Goal: Transaction & Acquisition: Book appointment/travel/reservation

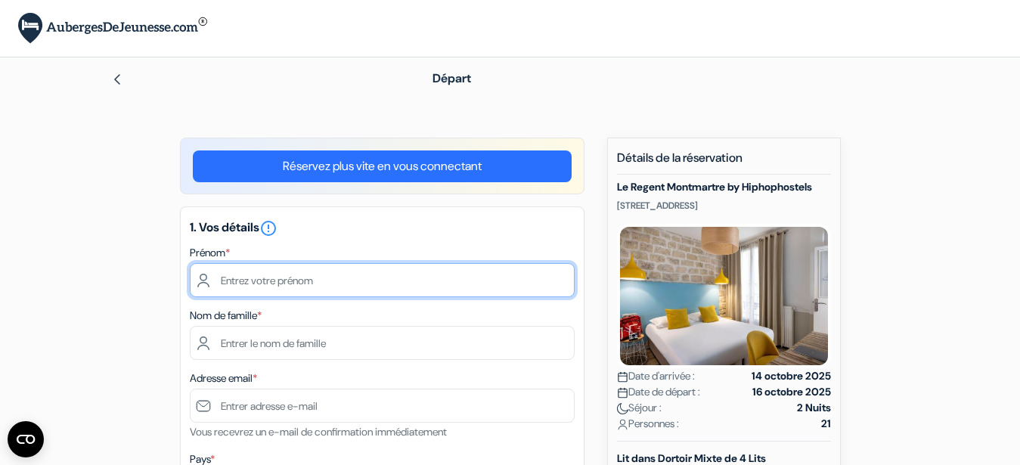
click at [284, 283] on input "text" at bounding box center [382, 280] width 385 height 34
type input "Céline"
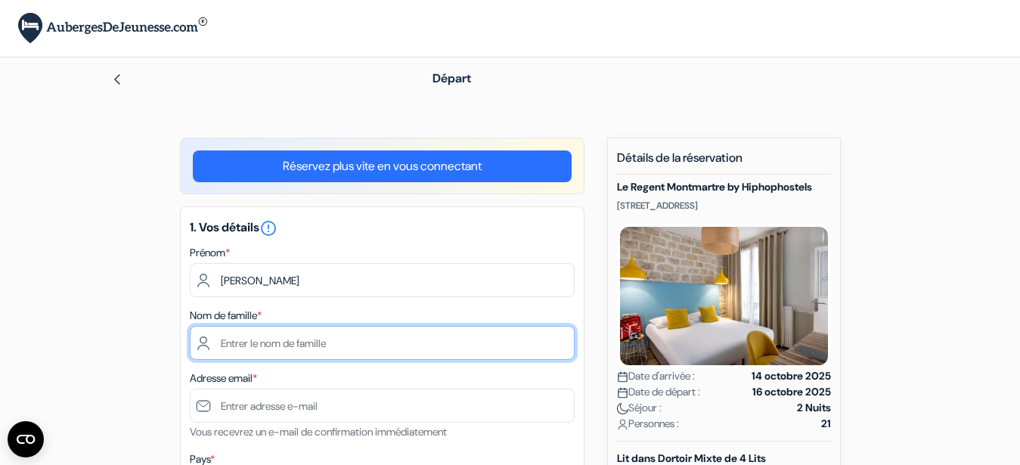
click at [250, 342] on input "text" at bounding box center [382, 343] width 385 height 34
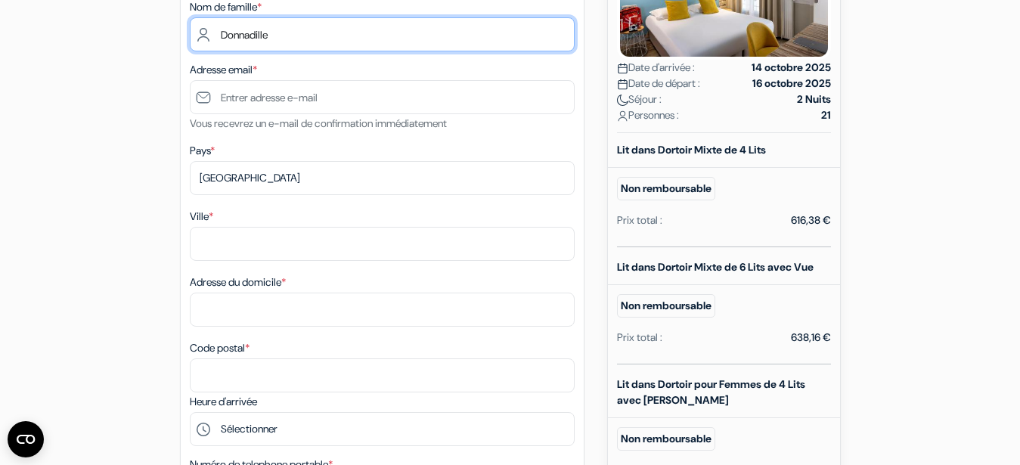
scroll to position [270, 0]
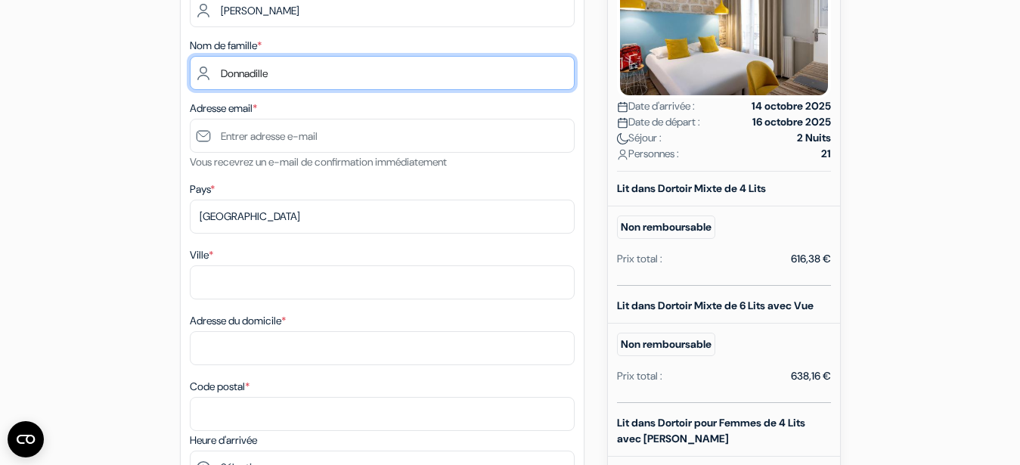
type input "Donnadille"
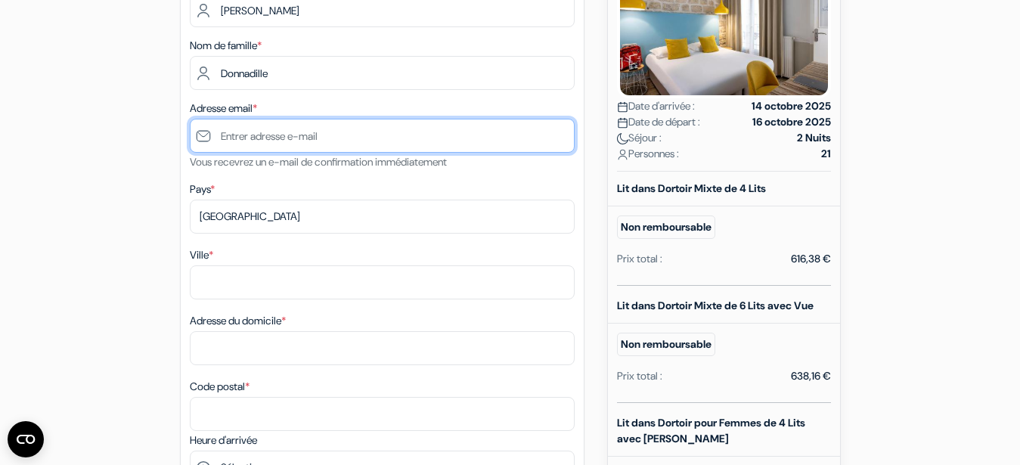
click at [233, 139] on input "text" at bounding box center [382, 136] width 385 height 34
type input "celinedonnadille@mfr.asso.fr"
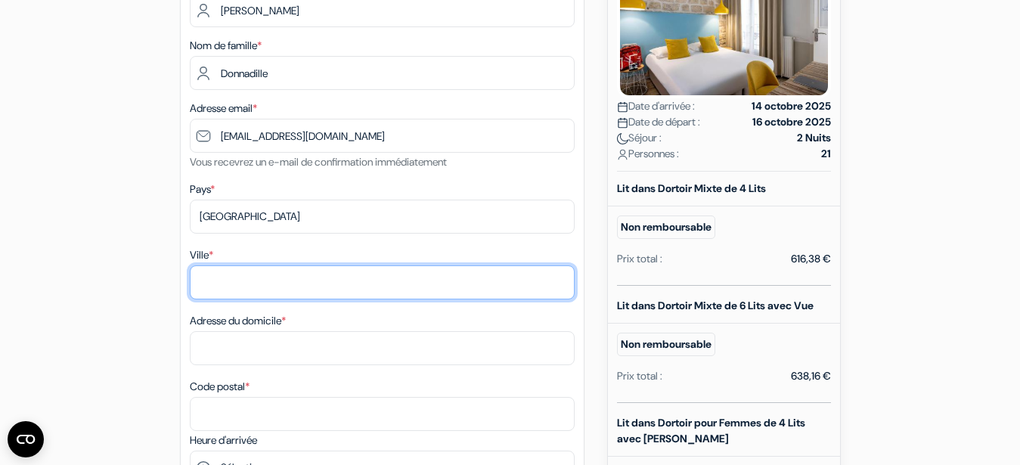
click at [235, 280] on input "Ville *" at bounding box center [382, 282] width 385 height 34
type input "naucelle"
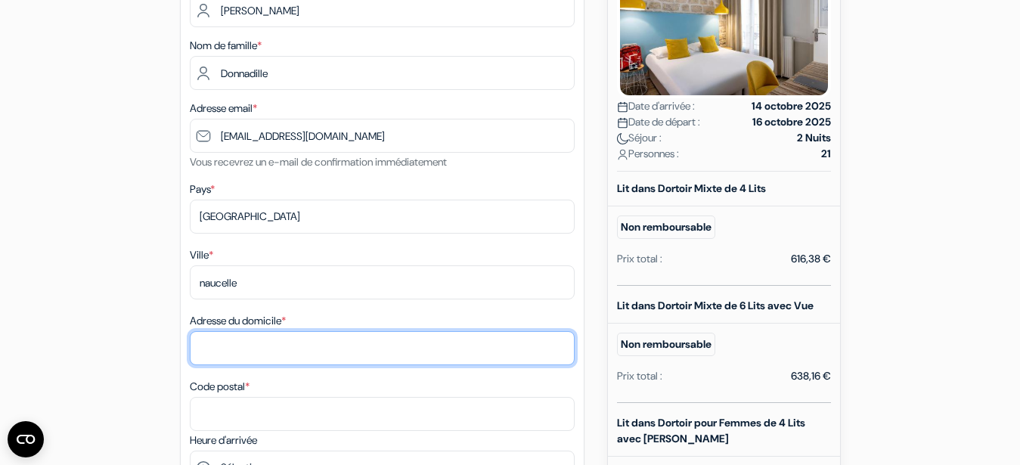
click at [252, 342] on input "Adresse du domicile *" at bounding box center [382, 348] width 385 height 34
type input "7 rue de Villalongue"
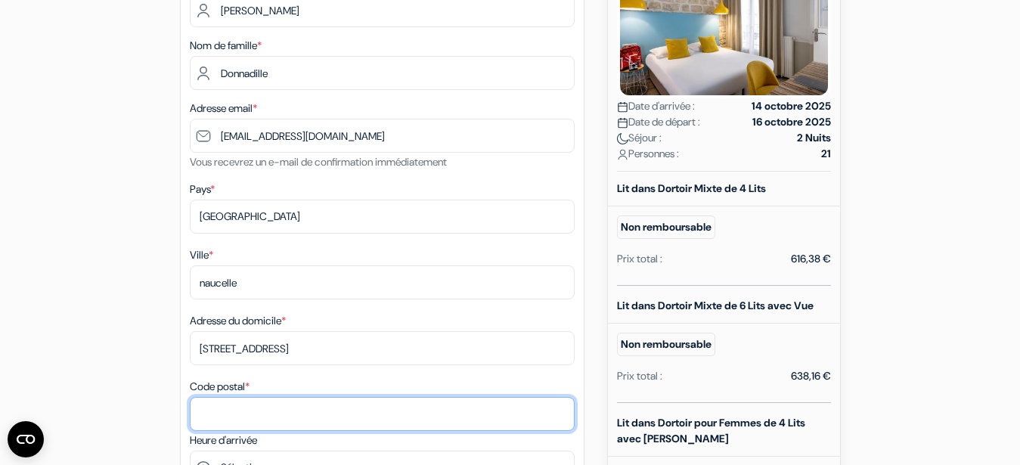
click at [234, 404] on input "Code postal *" at bounding box center [382, 414] width 385 height 34
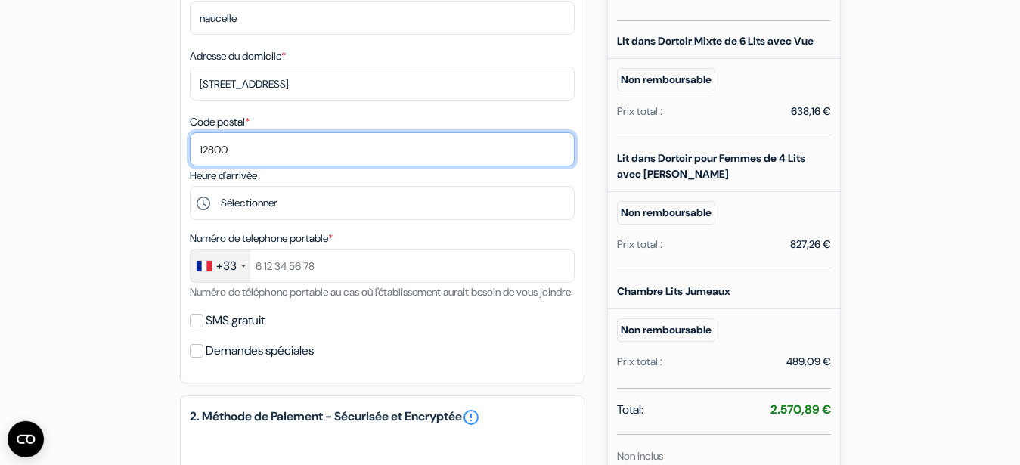
scroll to position [540, 0]
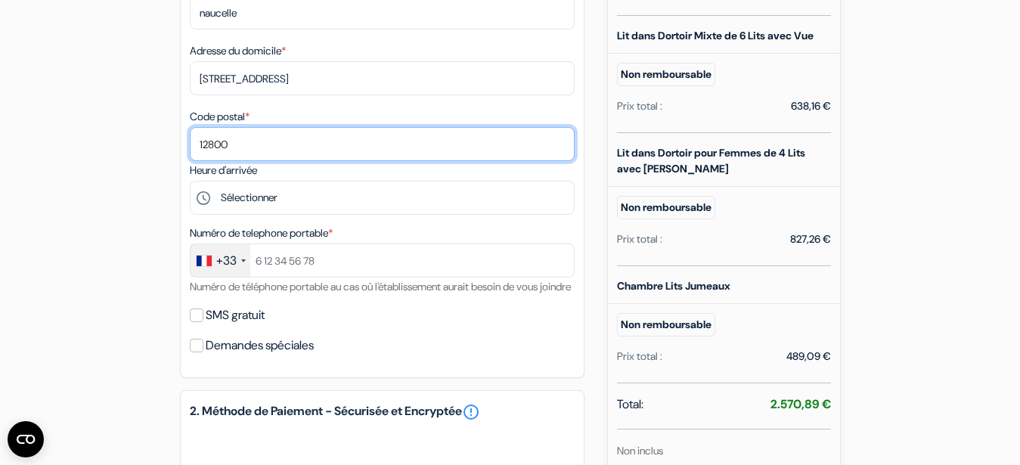
type input "12800"
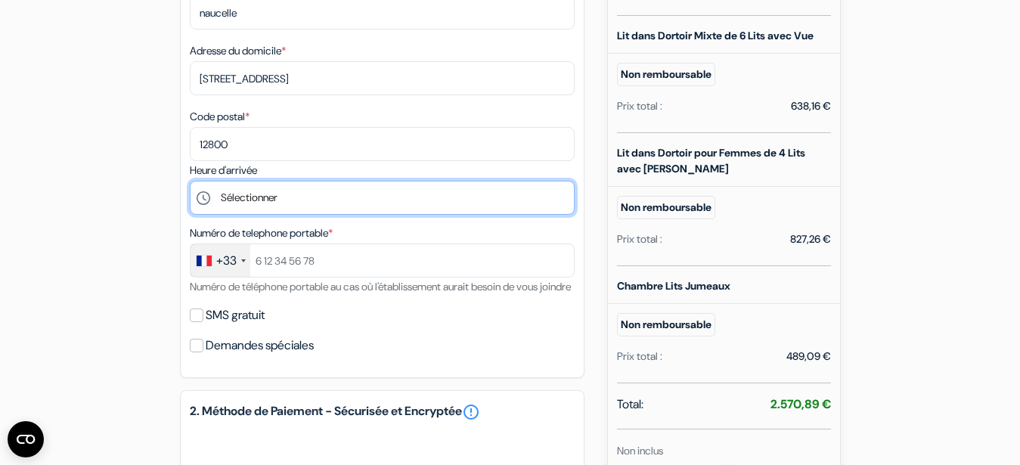
click at [190, 181] on select "Sélectionner 15:00 16:00 17:00 18:00 19:00 20:00 21:00 22:00 23:00 0:00" at bounding box center [382, 198] width 385 height 34
select select "15"
click option "15:00" at bounding box center [0, 0] width 0 height 0
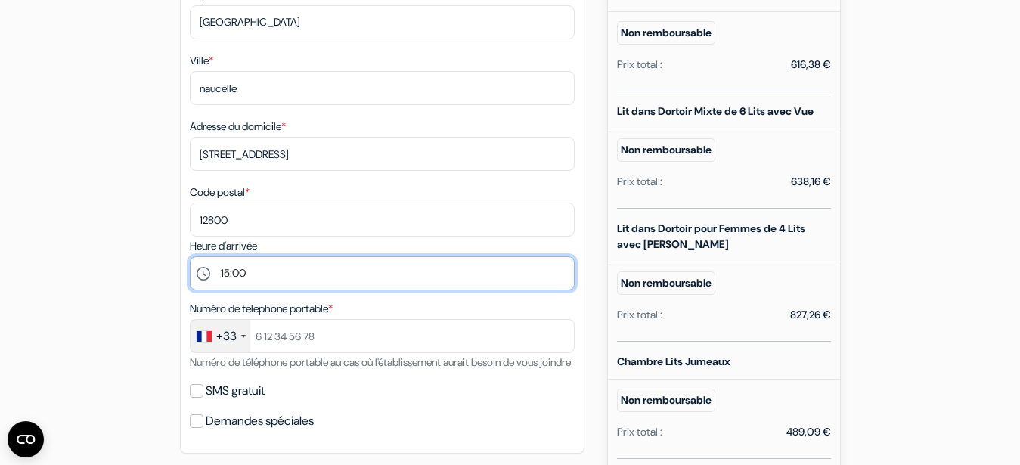
scroll to position [450, 0]
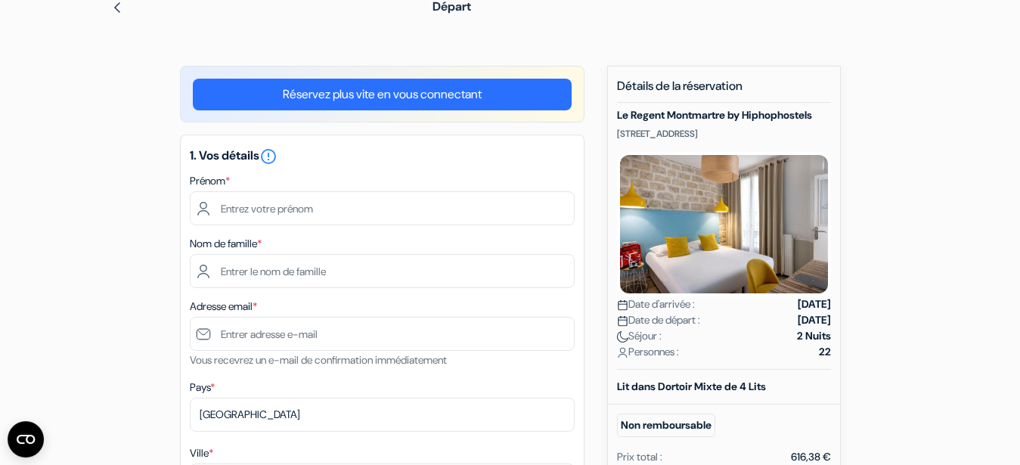
scroll to position [64, 0]
